Goal: Use online tool/utility: Utilize a website feature to perform a specific function

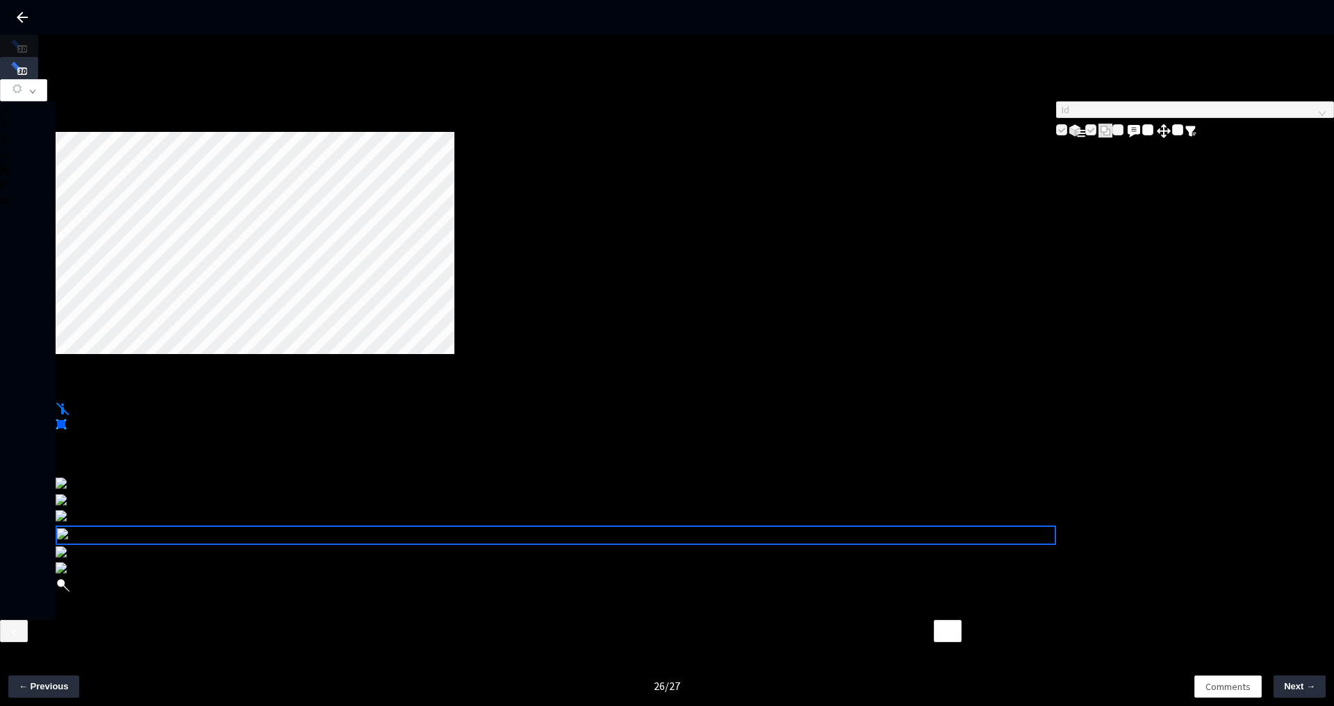
click at [56, 113] on div at bounding box center [56, 113] width 0 height 0
click at [47, 79] on button "button" at bounding box center [23, 90] width 47 height 22
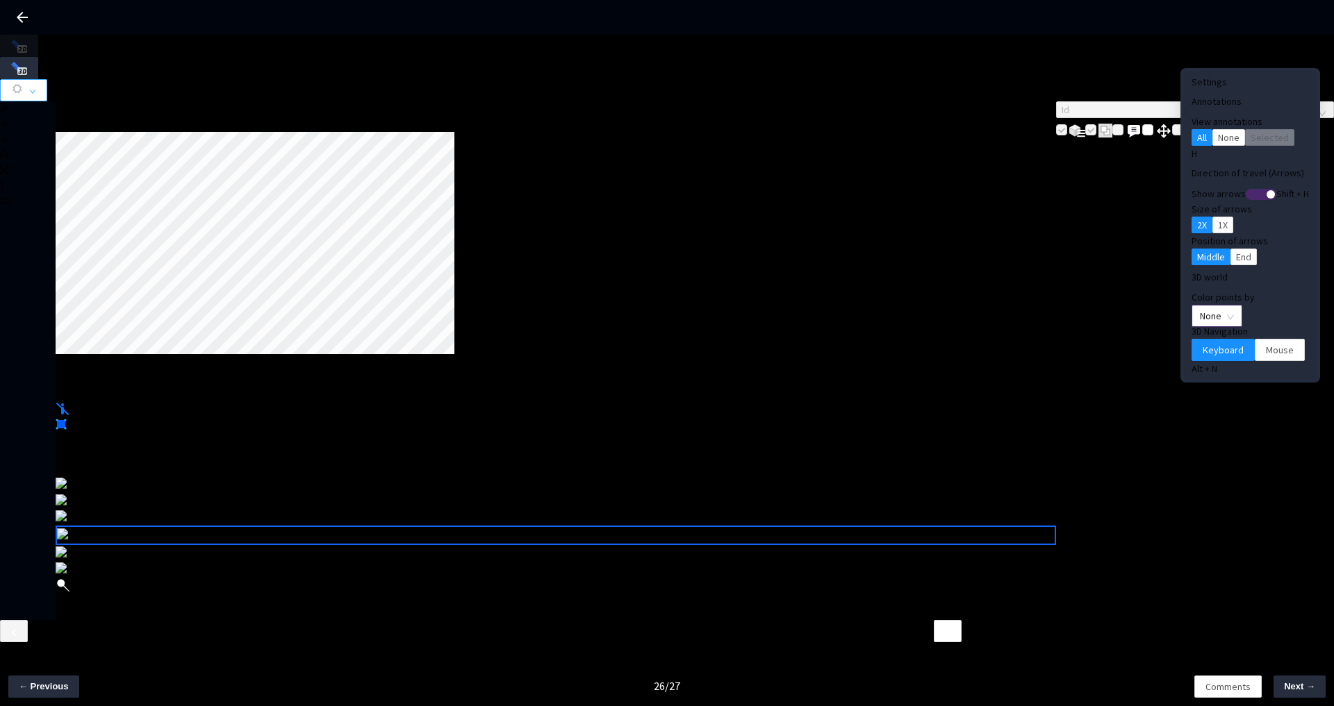
click at [1199, 306] on span "None" at bounding box center [1216, 316] width 34 height 21
click at [1249, 274] on div "3D world Color points by None 3D Navigation Keyboard Mouse Alt + N" at bounding box center [1249, 324] width 117 height 104
click at [56, 113] on div at bounding box center [56, 113] width 0 height 0
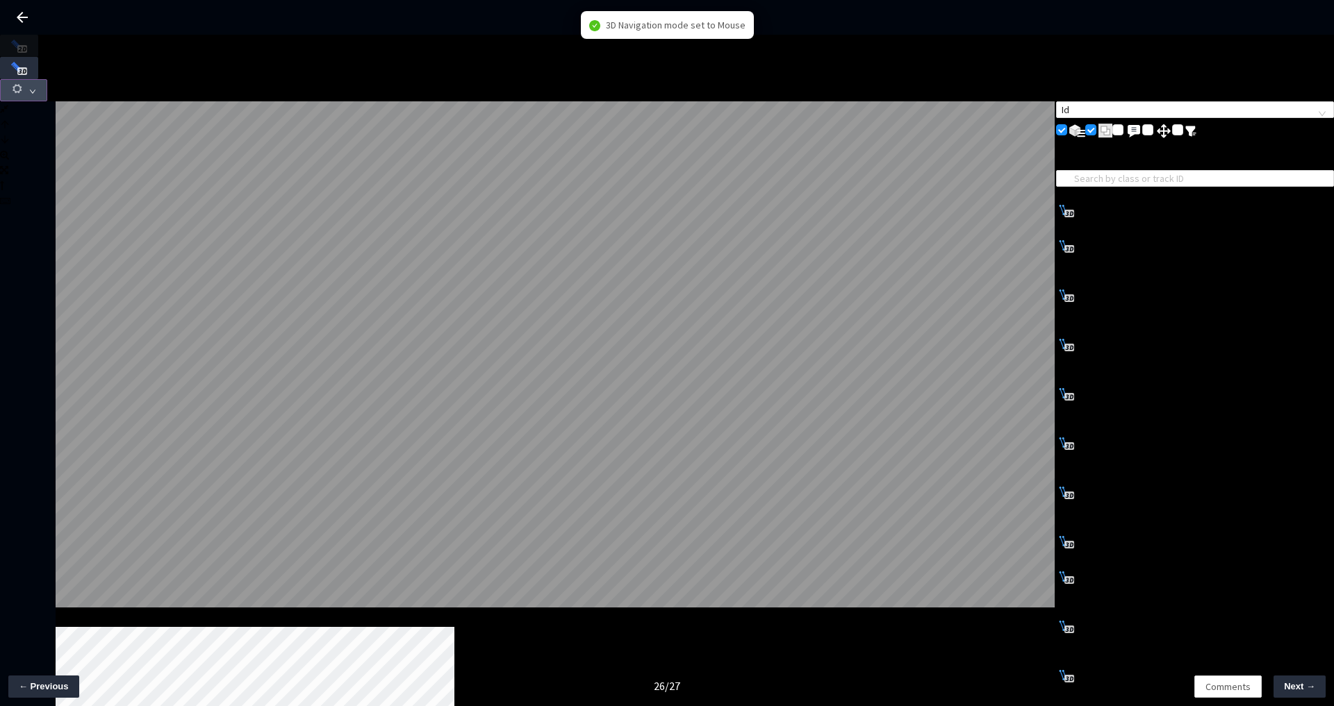
click at [47, 79] on button "button" at bounding box center [23, 90] width 47 height 22
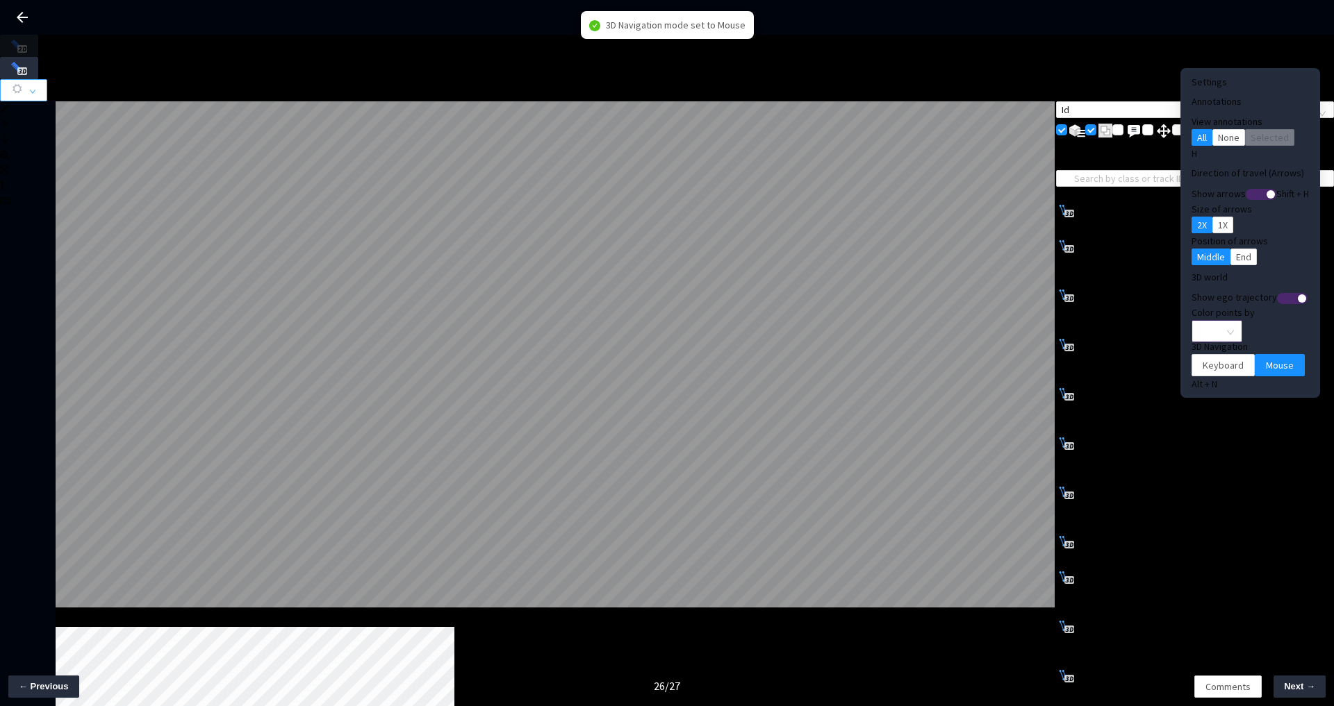
click at [1201, 321] on span "None" at bounding box center [1216, 331] width 34 height 21
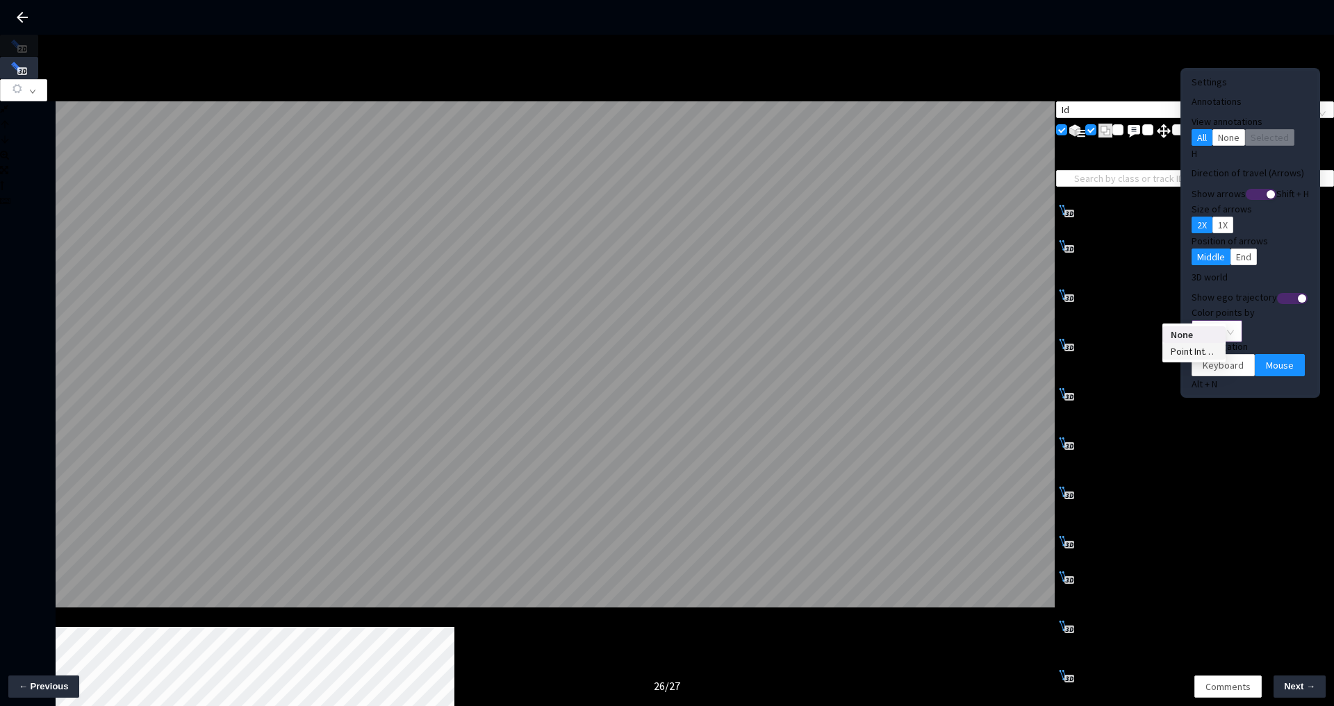
click at [1193, 359] on div "Point Intensity" at bounding box center [1193, 351] width 47 height 15
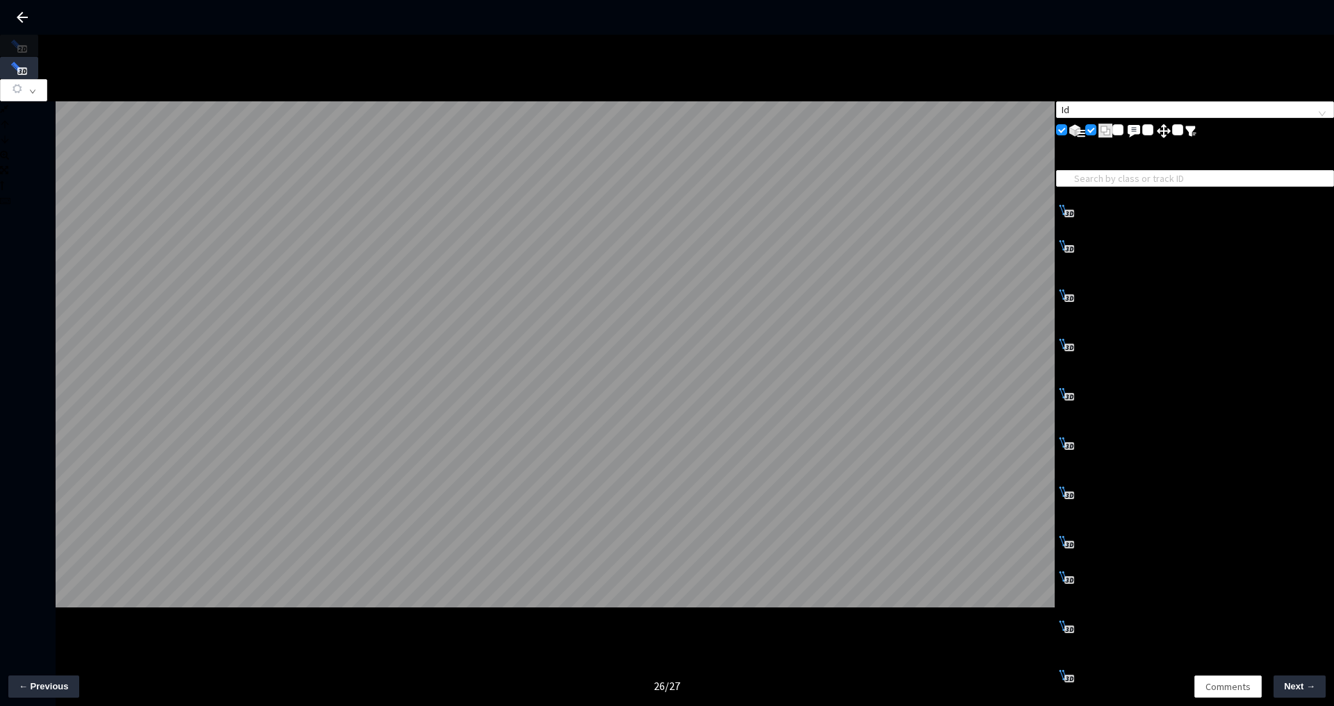
type input "e7f8fcce-55c8-4125-b7cc-041569cf0c92"
type input "8250b200-5e5f-4477-81e9-cfe411121be1"
checkbox input "true"
type input "05cc75b2-dfe0-4273-8d0c-01f062d9e8c6"
click at [24, 83] on icon "button" at bounding box center [17, 89] width 13 height 13
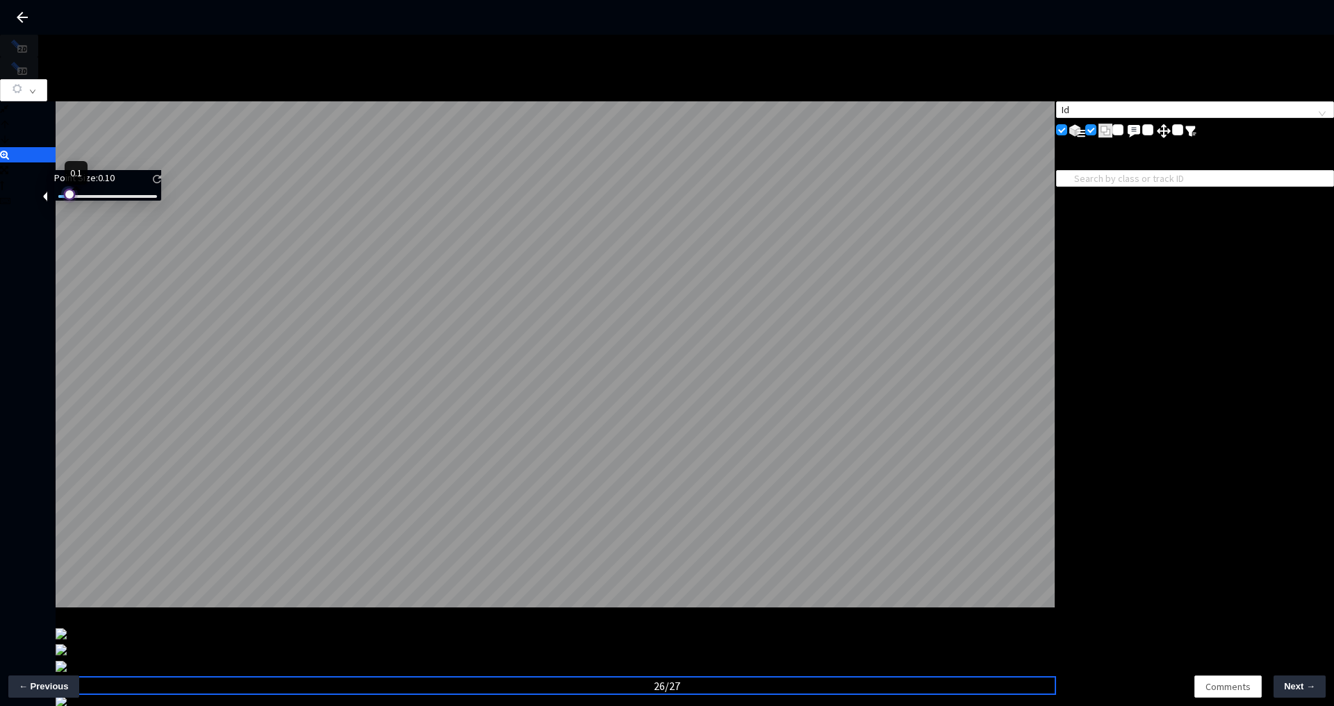
click at [72, 197] on div at bounding box center [68, 193] width 7 height 7
click at [9, 160] on icon at bounding box center [4, 155] width 9 height 10
click at [69, 197] on div at bounding box center [66, 193] width 7 height 7
click at [9, 160] on icon at bounding box center [4, 155] width 9 height 10
click at [72, 197] on div at bounding box center [68, 193] width 7 height 7
